Goal: Task Accomplishment & Management: Use online tool/utility

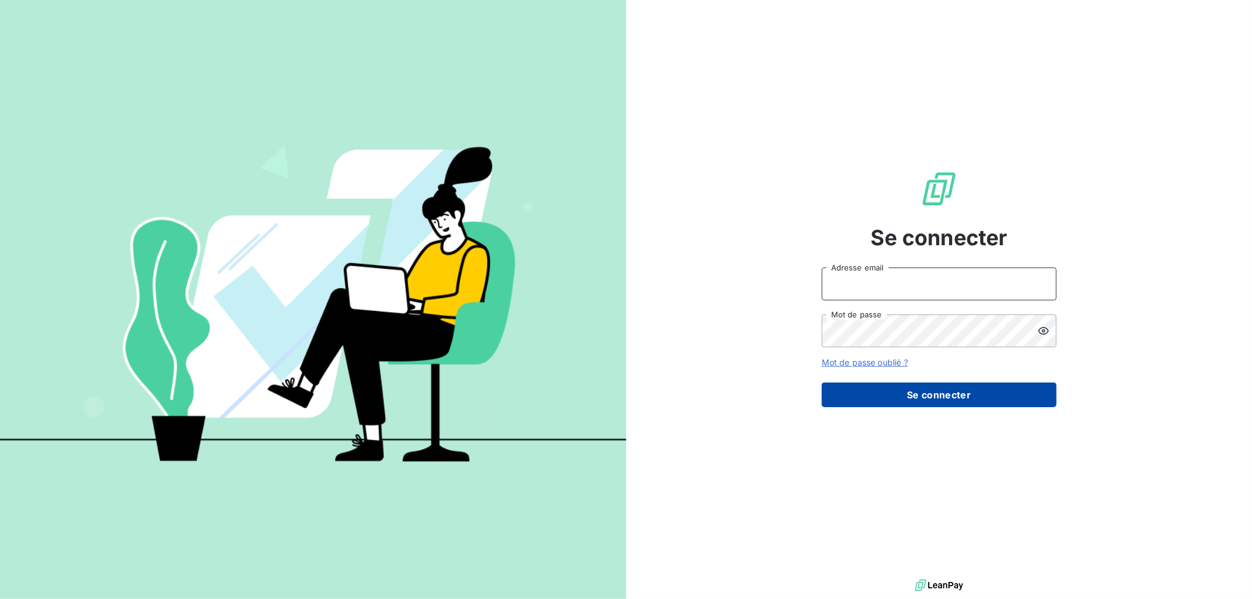
type input "[EMAIL_ADDRESS][DOMAIN_NAME]"
click at [955, 399] on button "Se connecter" at bounding box center [939, 395] width 235 height 25
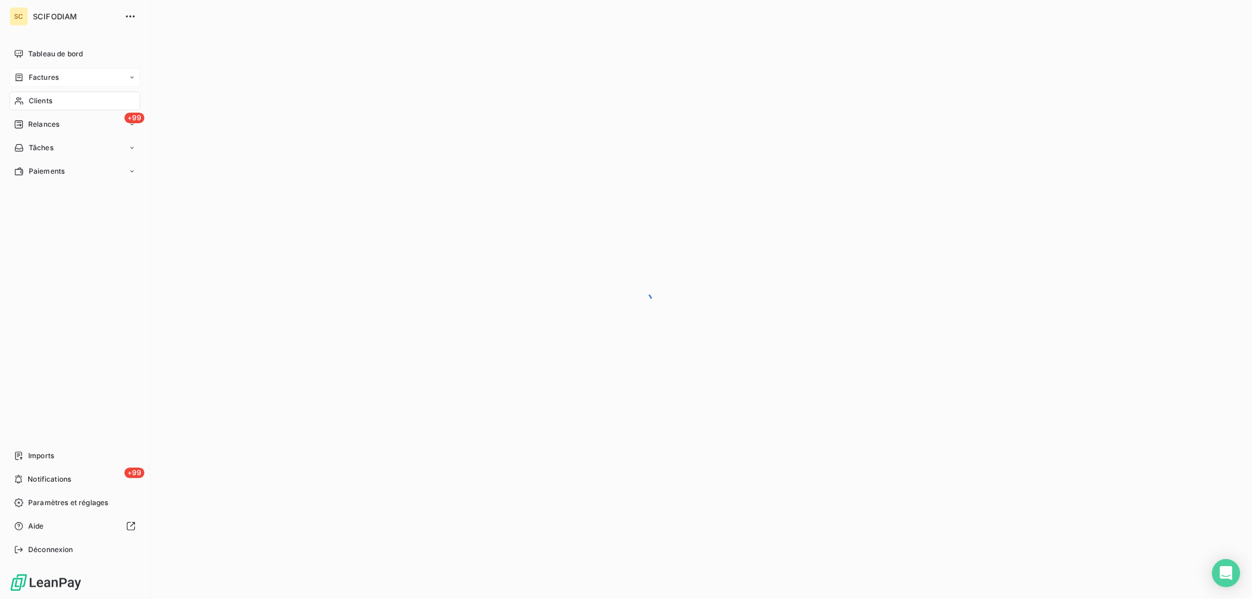
click at [18, 79] on icon at bounding box center [19, 77] width 10 height 9
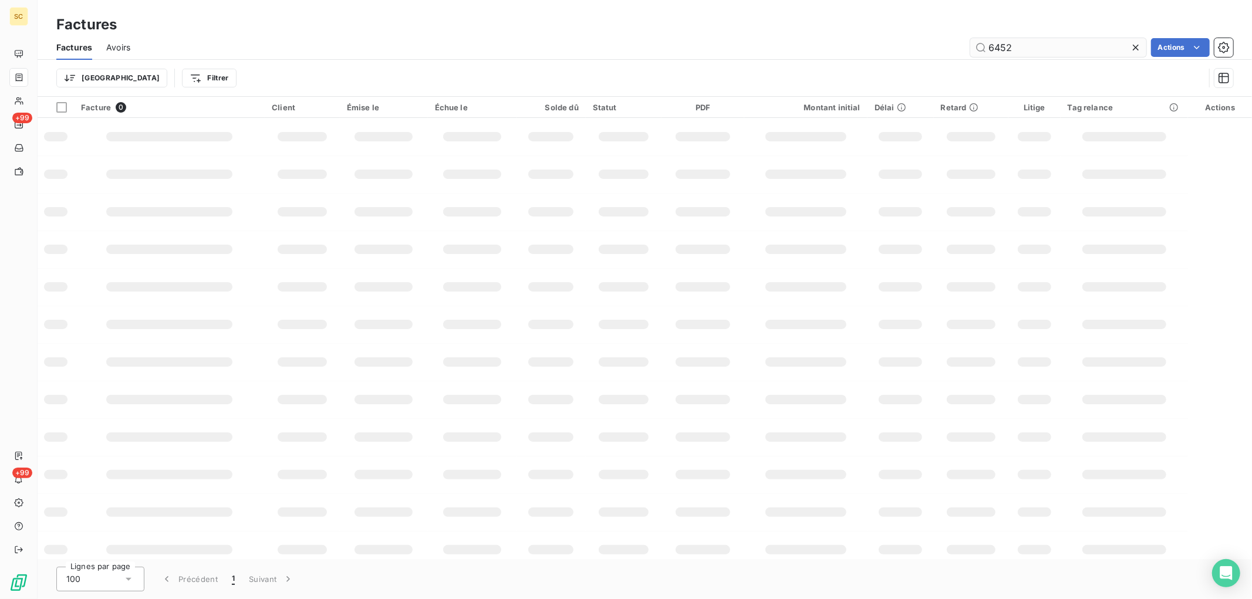
click at [1025, 50] on input "6452" at bounding box center [1058, 47] width 176 height 19
drag, startPoint x: 1025, startPoint y: 49, endPoint x: 931, endPoint y: 42, distance: 94.2
click at [926, 50] on div "6452 Actions" at bounding box center [688, 47] width 1089 height 19
type input "8437"
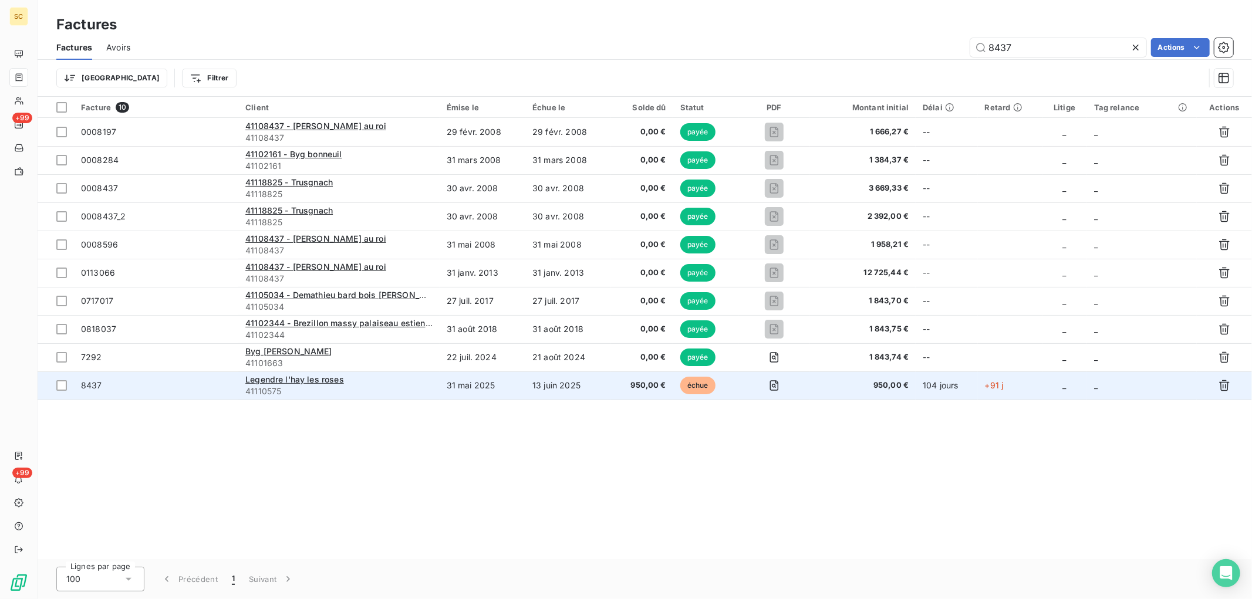
click at [356, 395] on span "41110575" at bounding box center [338, 392] width 187 height 12
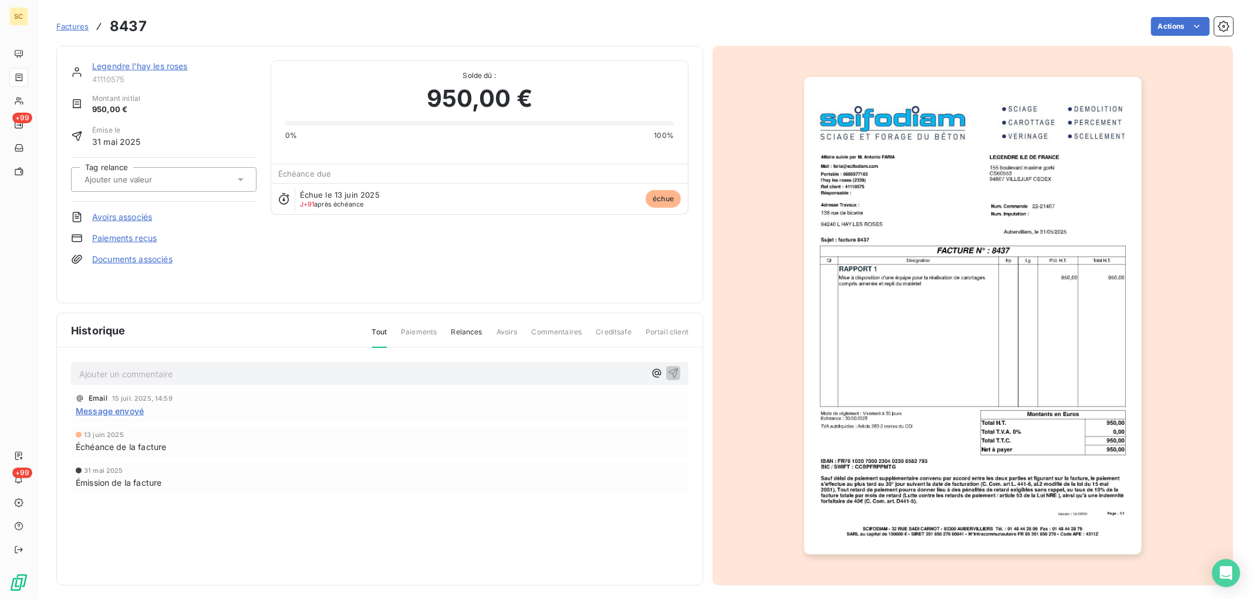
click at [142, 235] on link "Paiements reçus" at bounding box center [124, 238] width 65 height 12
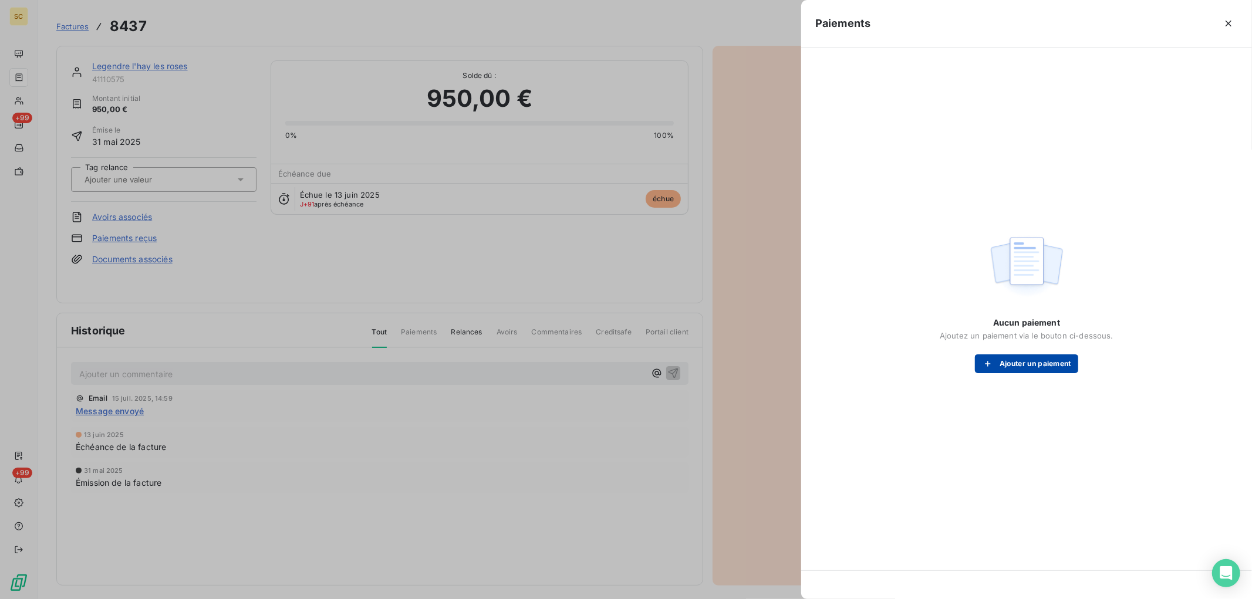
click at [1048, 354] on button "Ajouter un paiement" at bounding box center [1026, 363] width 103 height 19
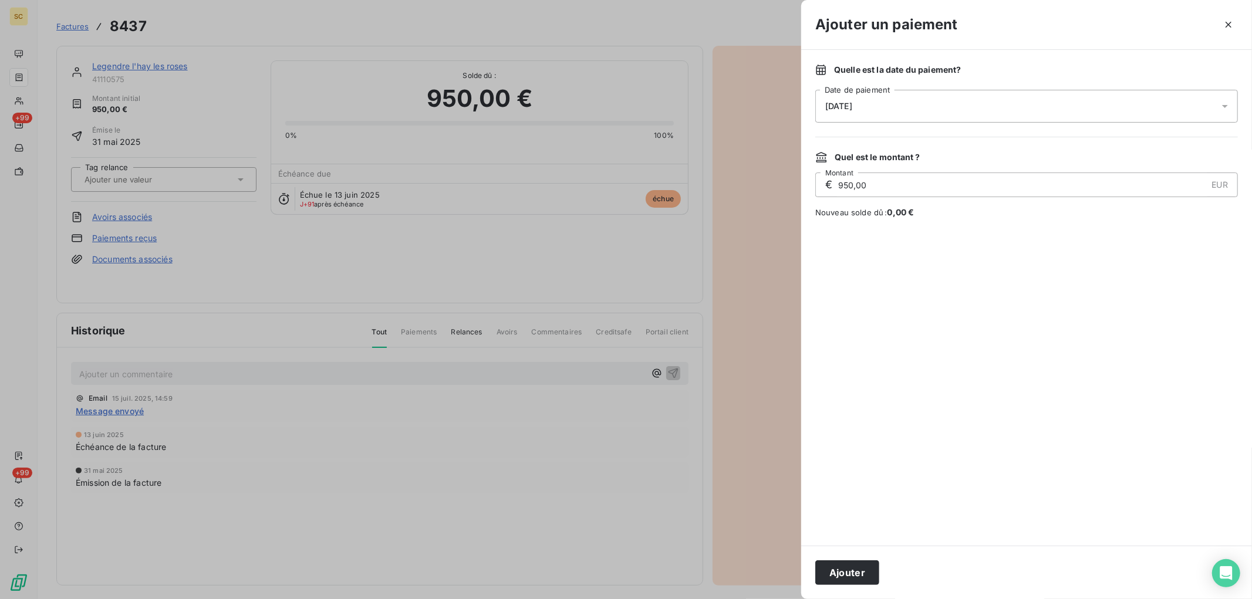
click at [939, 112] on div "[DATE]" at bounding box center [1026, 106] width 422 height 33
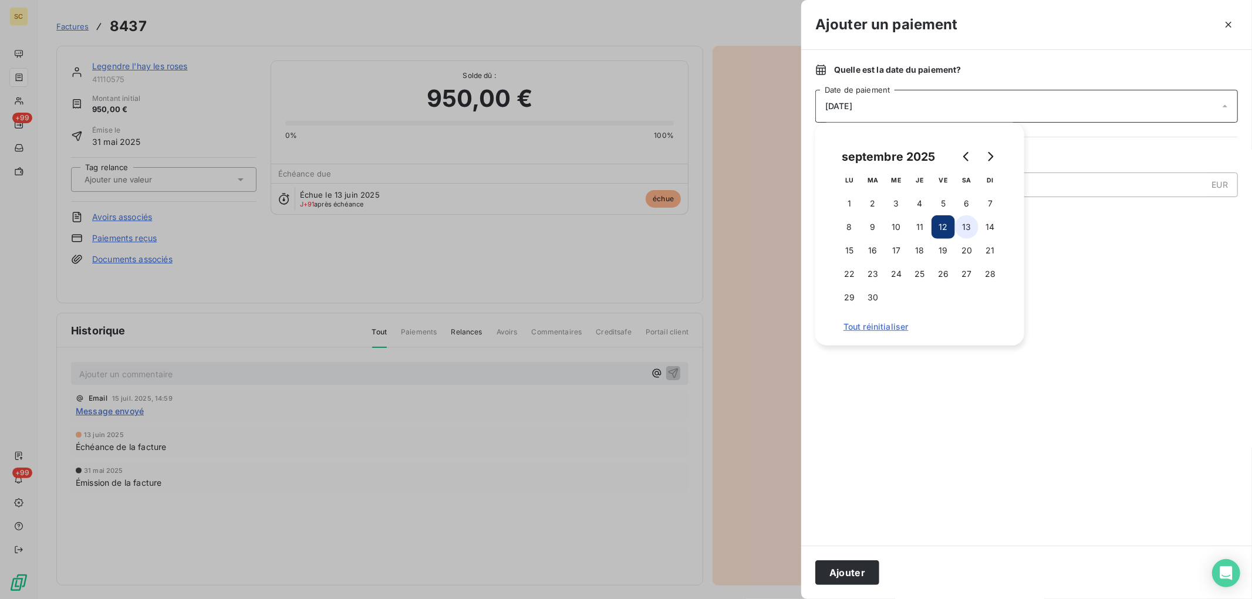
click at [966, 227] on button "13" at bounding box center [966, 226] width 23 height 23
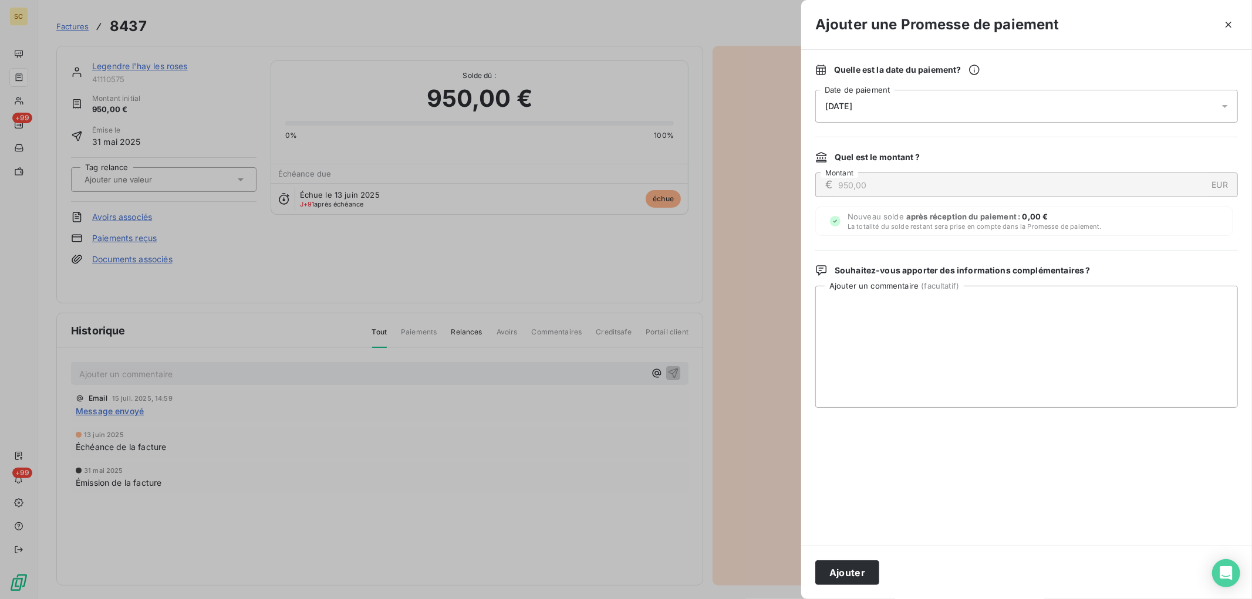
click at [834, 568] on button "Ajouter" at bounding box center [847, 572] width 64 height 25
